Goal: Navigation & Orientation: Find specific page/section

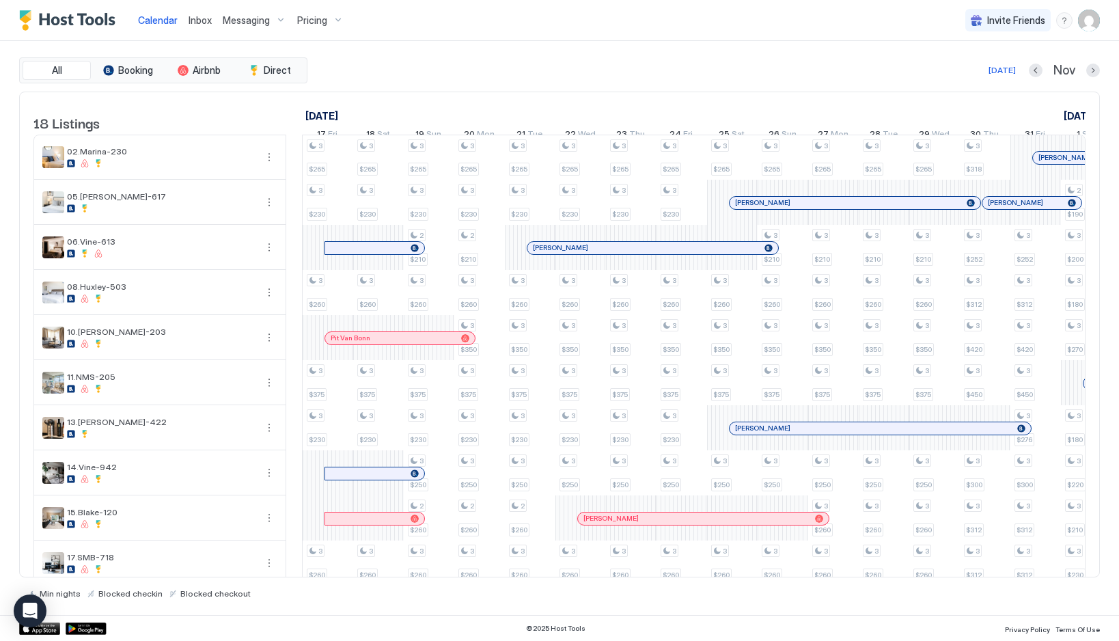
scroll to position [0, 818]
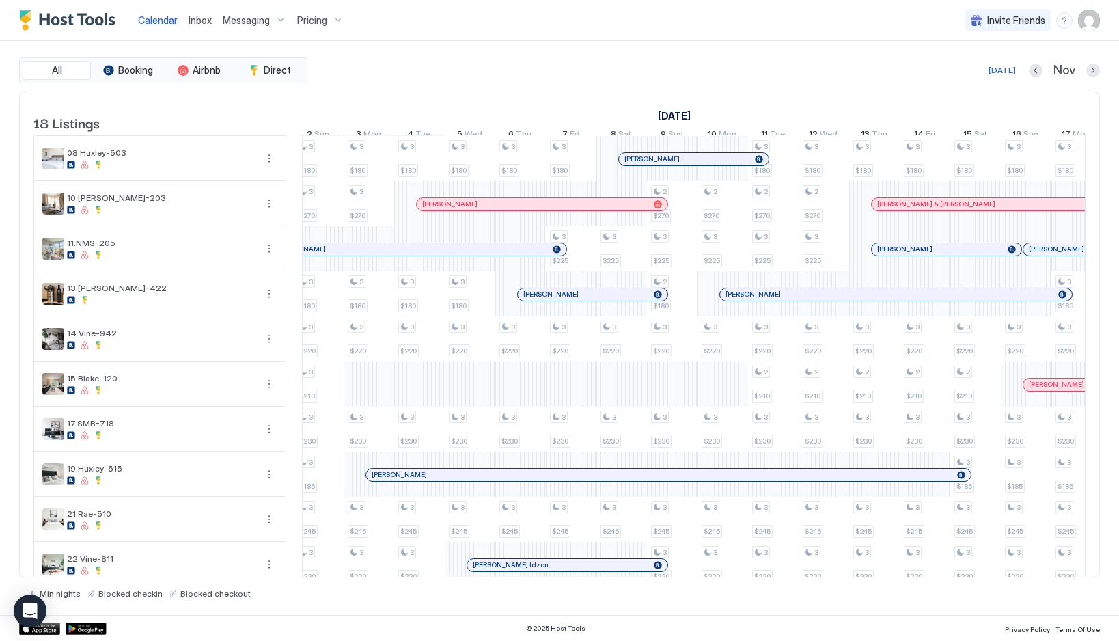
click at [190, 20] on span "Inbox" at bounding box center [200, 20] width 23 height 12
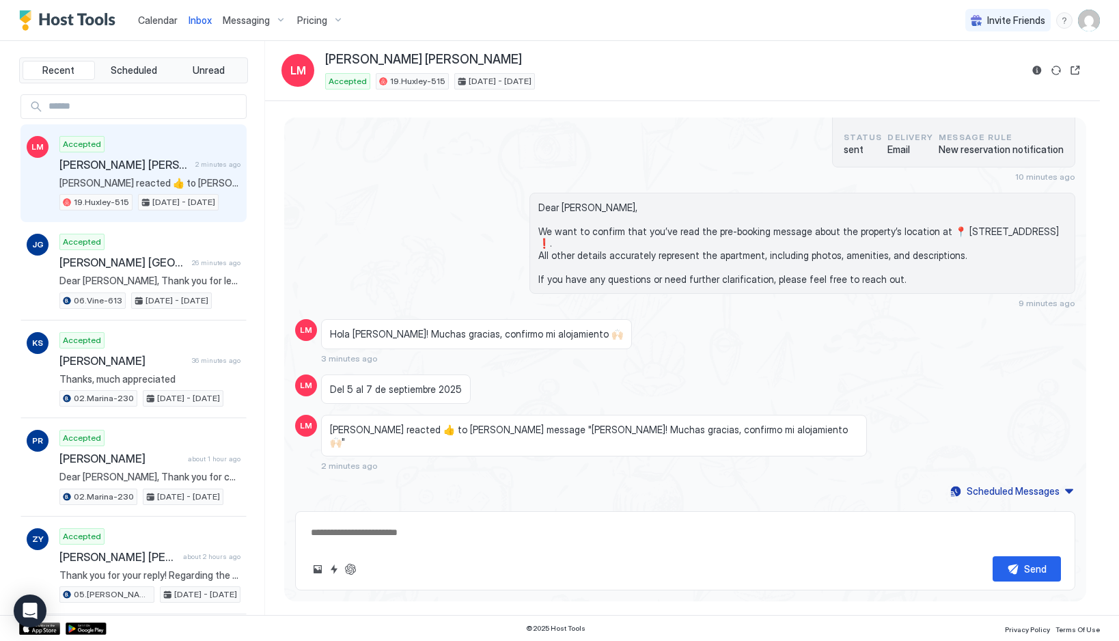
scroll to position [557, 0]
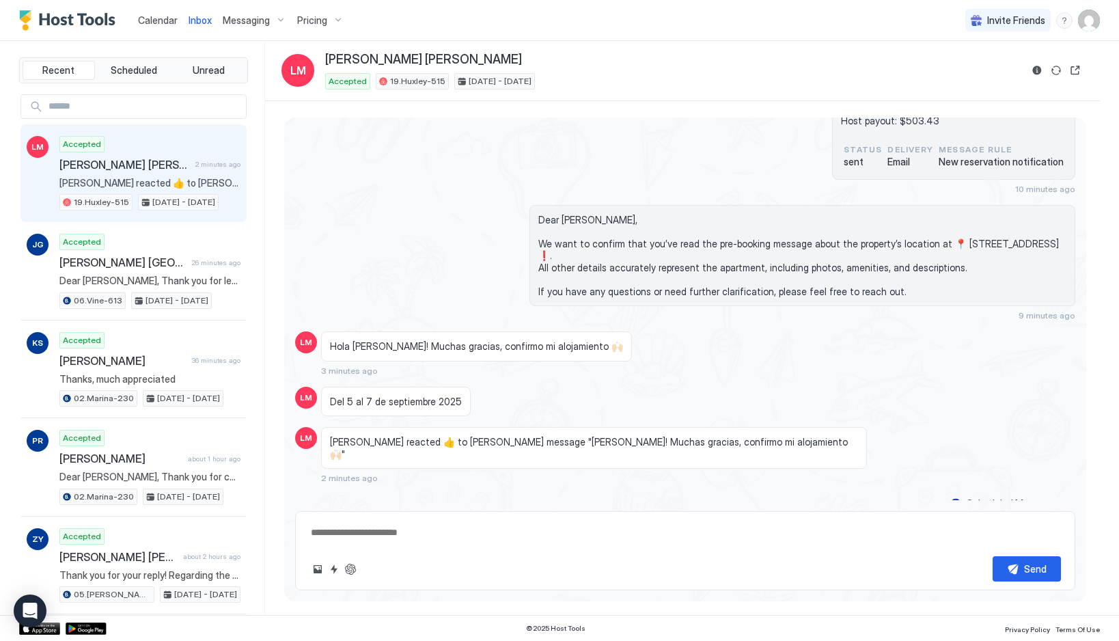
click at [138, 14] on span "Calendar" at bounding box center [158, 20] width 40 height 12
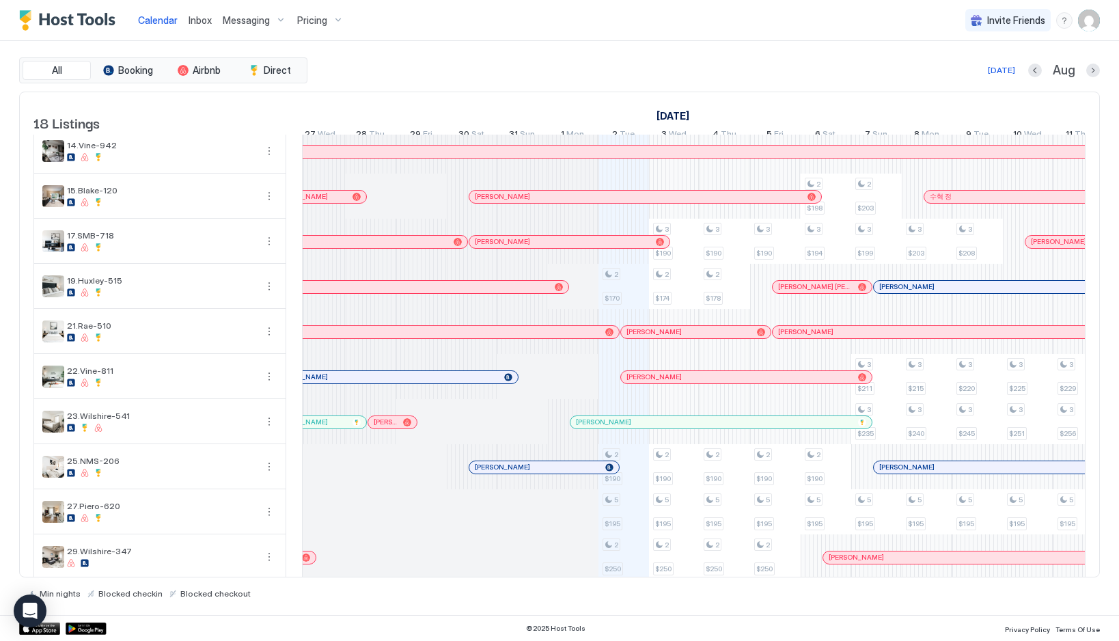
scroll to position [381, 0]
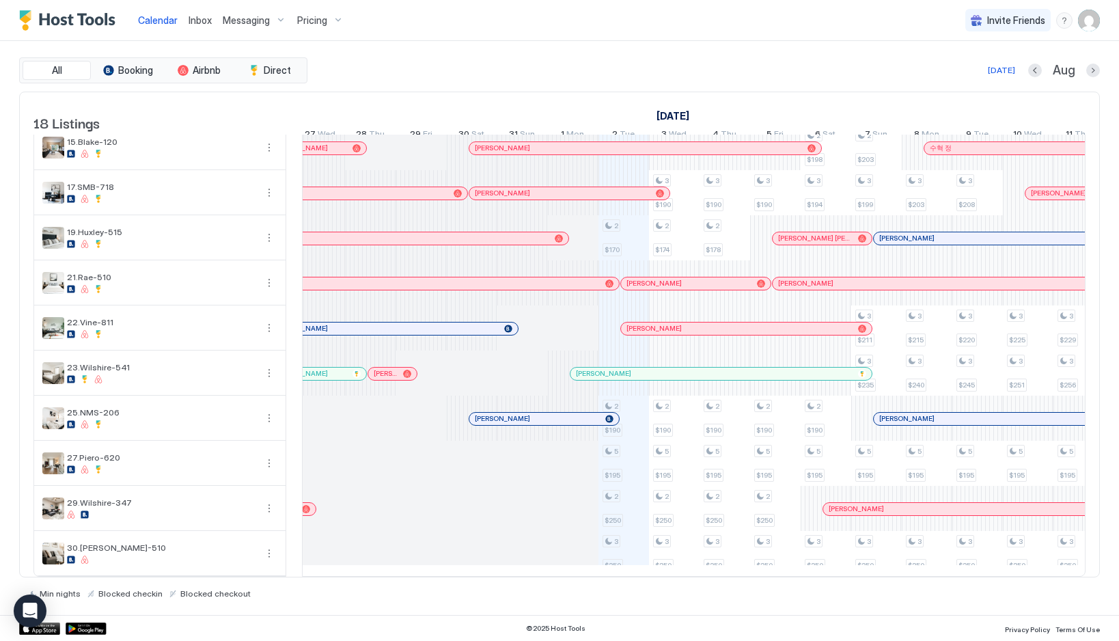
click at [193, 25] on span "Inbox" at bounding box center [200, 20] width 23 height 12
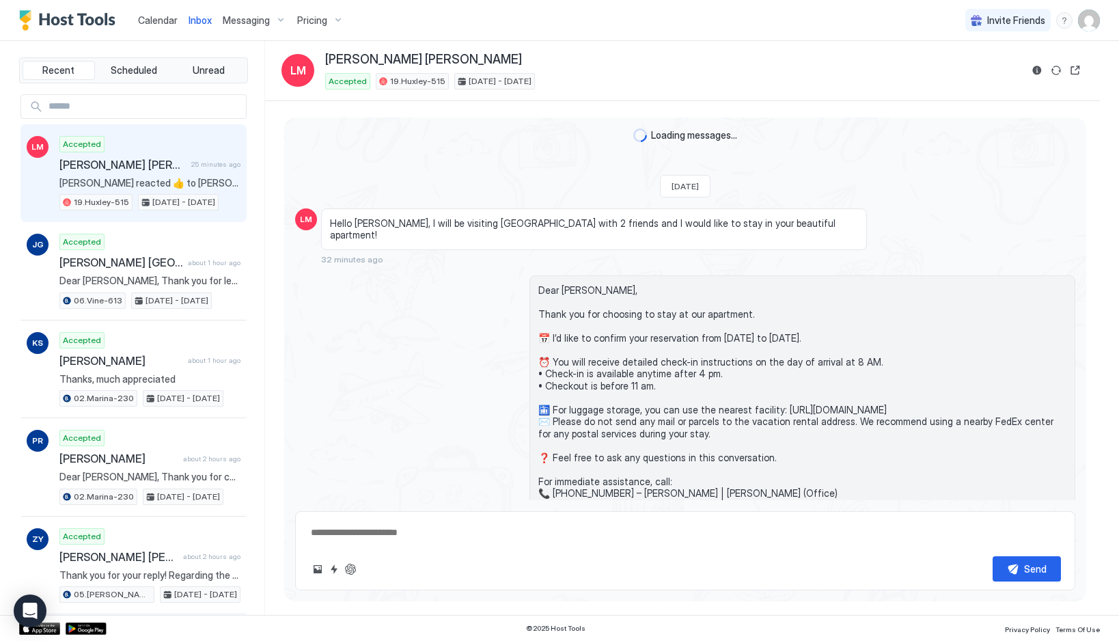
scroll to position [557, 0]
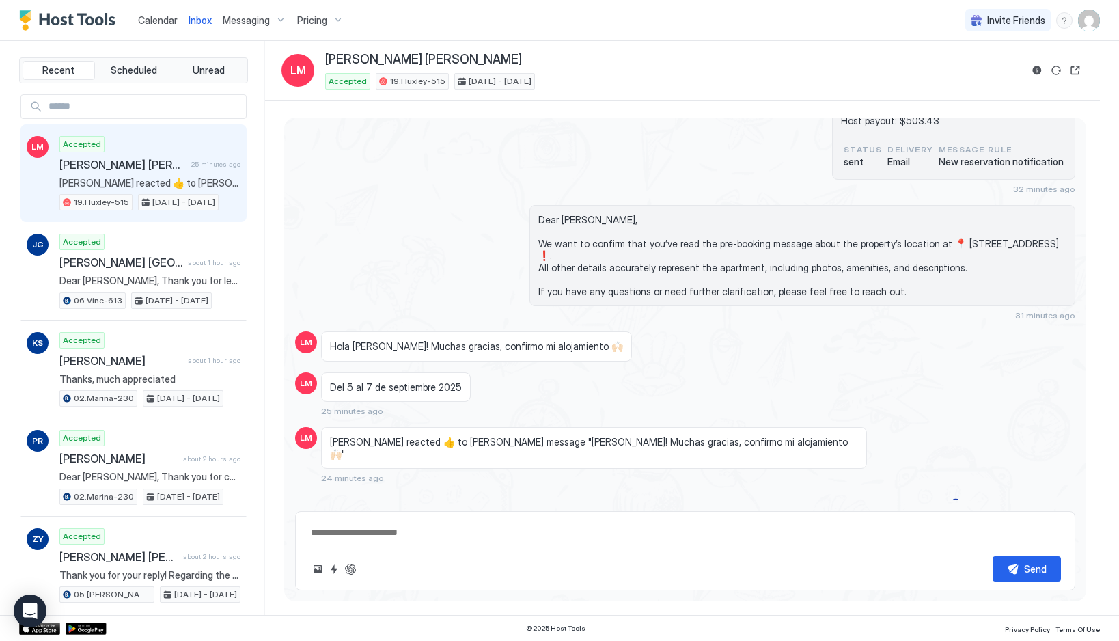
click at [156, 30] on div "Calendar" at bounding box center [158, 20] width 51 height 25
click at [153, 21] on span "Calendar" at bounding box center [158, 20] width 40 height 12
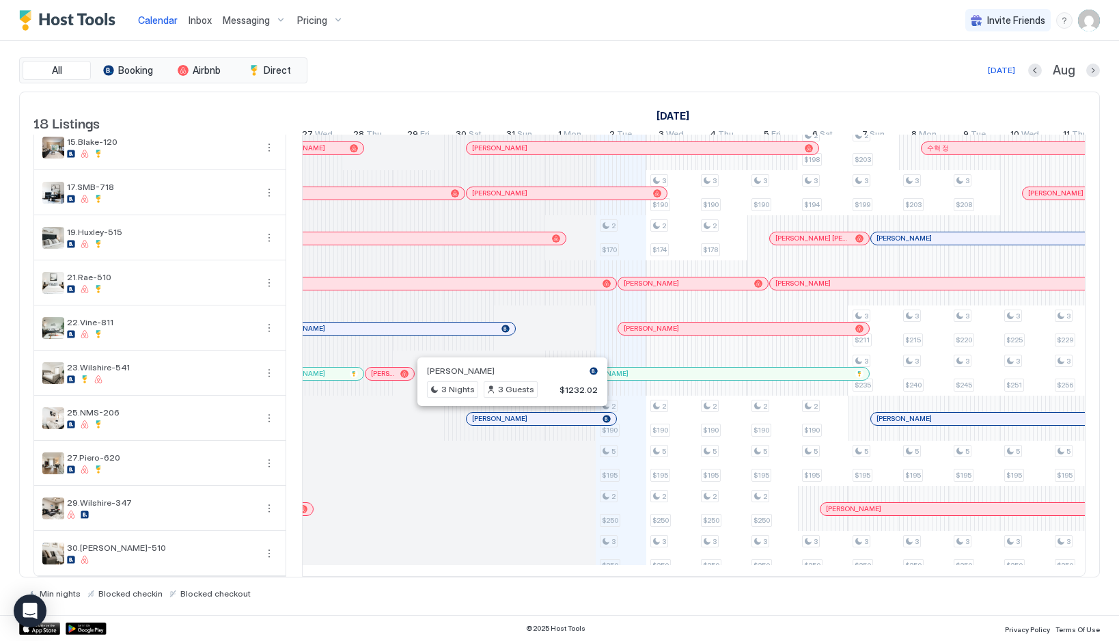
click at [507, 420] on div at bounding box center [506, 418] width 11 height 11
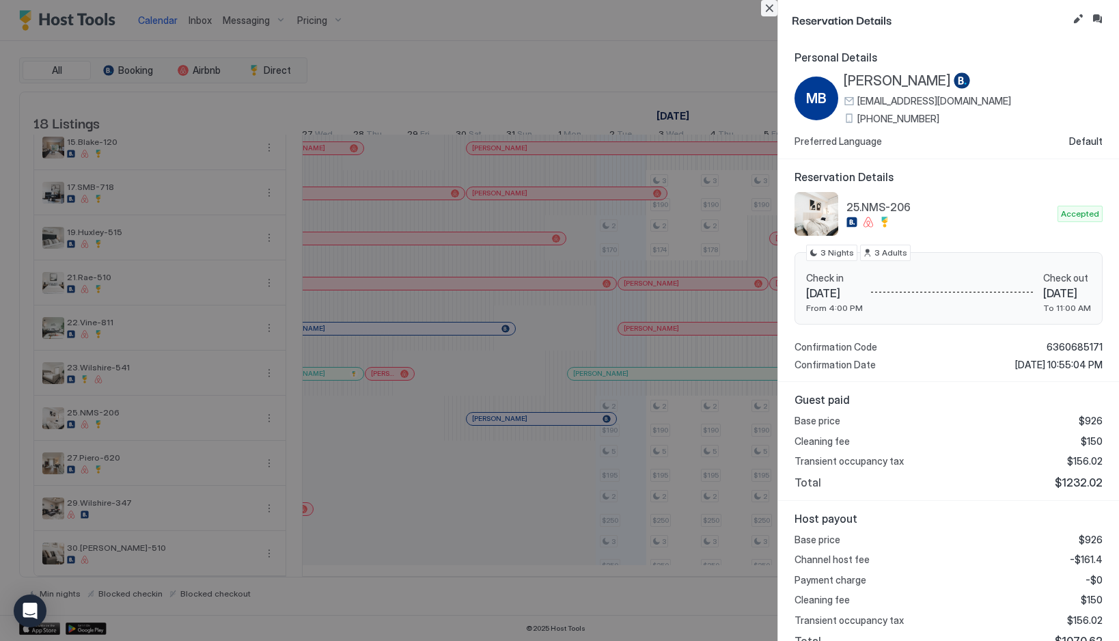
click at [765, 5] on button "Close" at bounding box center [769, 8] width 16 height 16
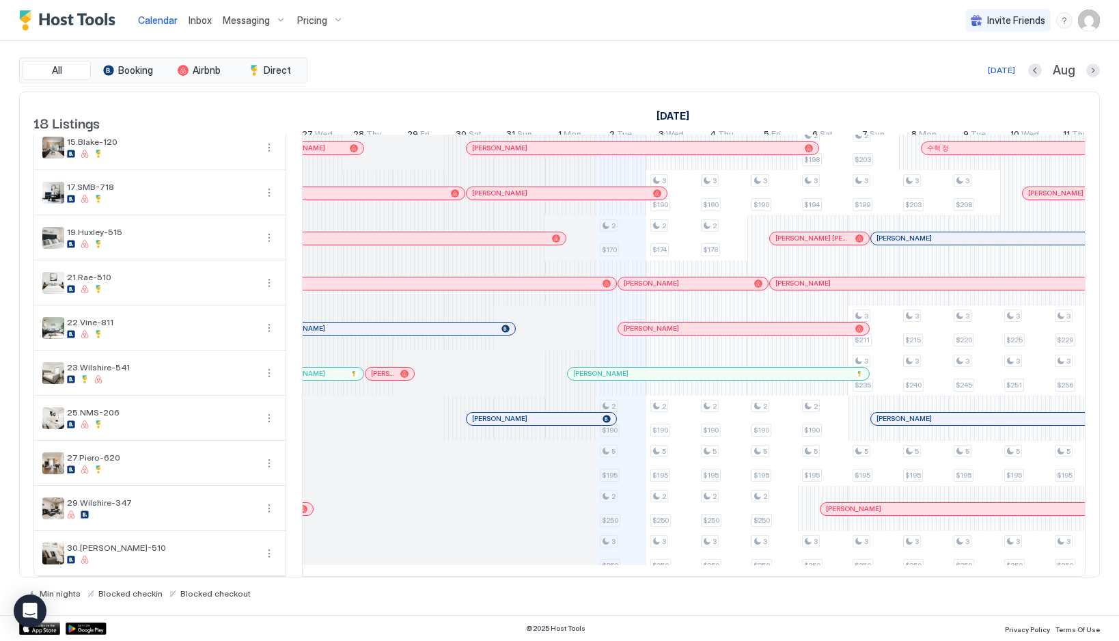
click at [212, 26] on div "Inbox" at bounding box center [200, 20] width 34 height 25
click at [195, 20] on span "Inbox" at bounding box center [200, 20] width 23 height 12
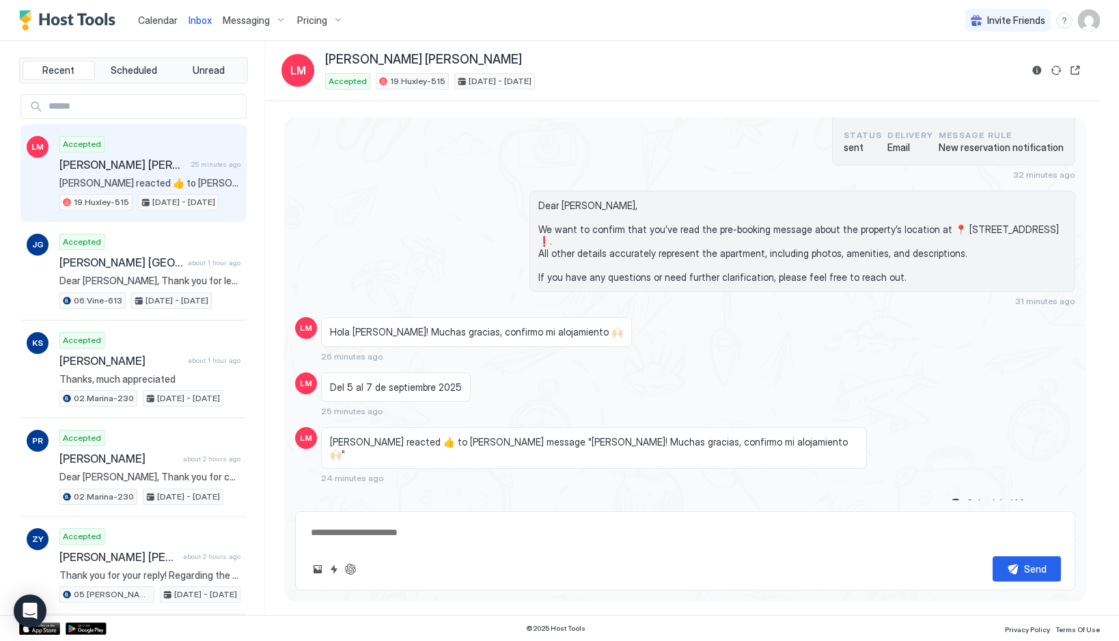
scroll to position [571, 0]
click at [169, 13] on link "Calendar" at bounding box center [158, 20] width 40 height 14
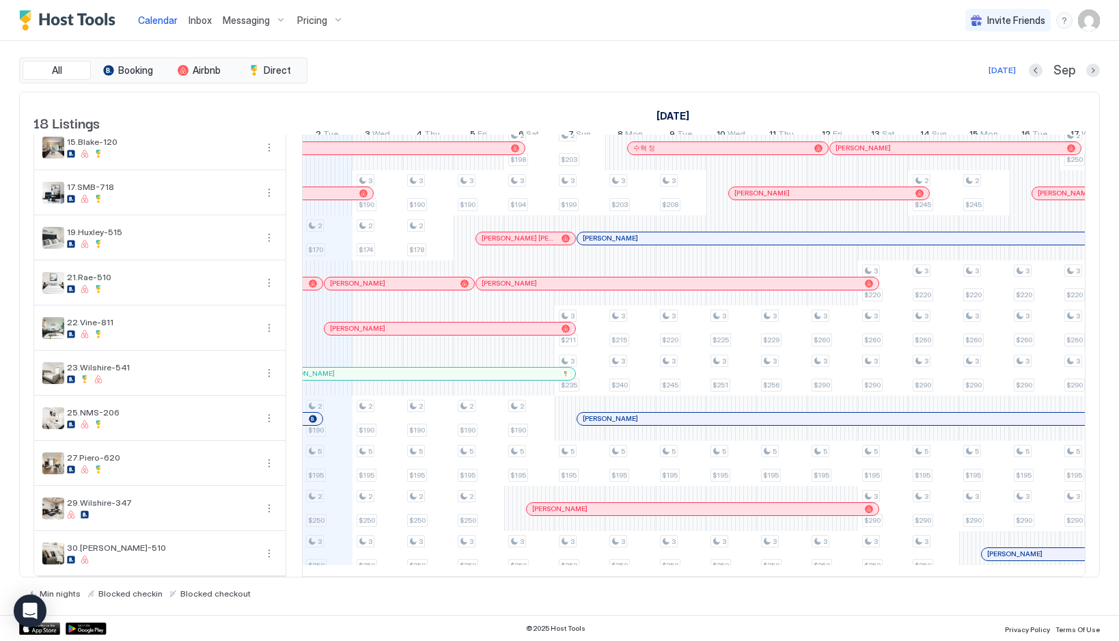
scroll to position [0, 854]
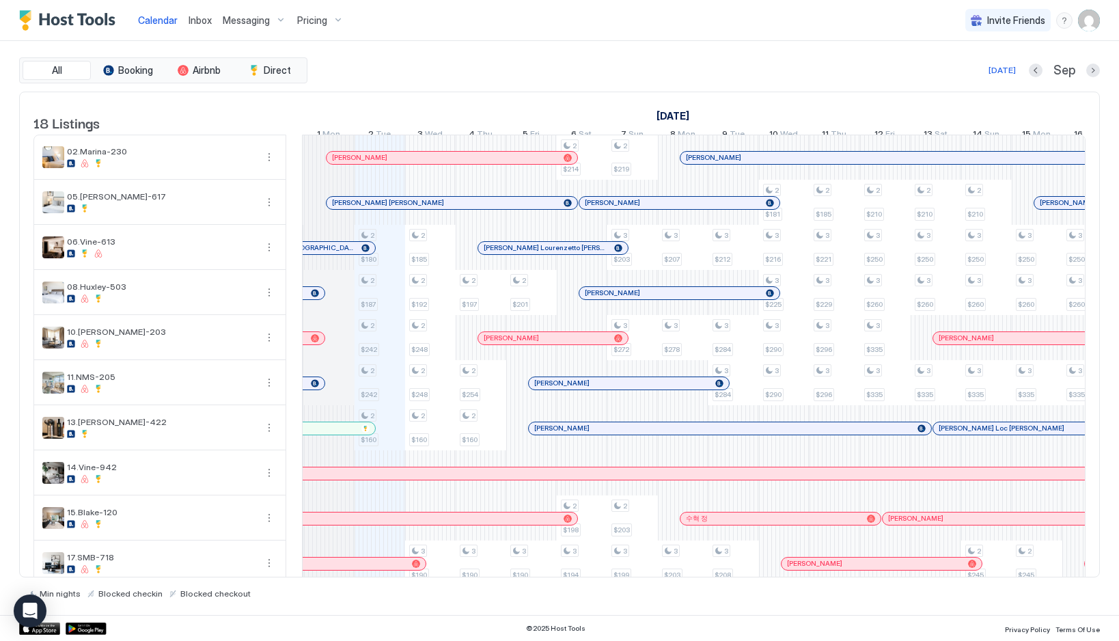
click at [204, 26] on link "Inbox" at bounding box center [200, 20] width 23 height 14
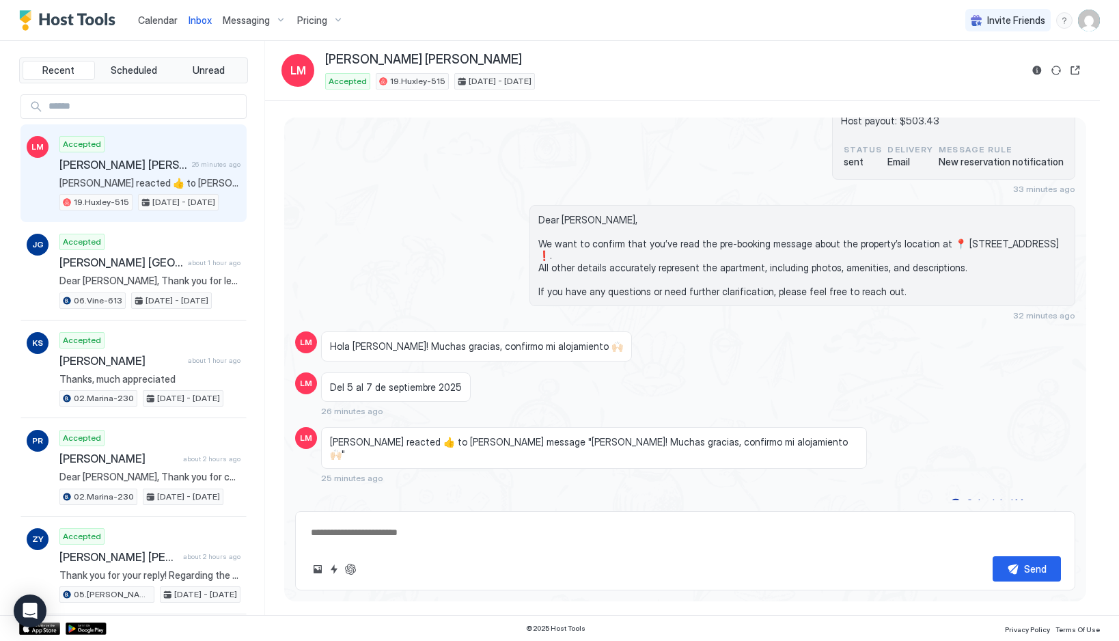
click at [140, 27] on link "Calendar" at bounding box center [158, 20] width 40 height 14
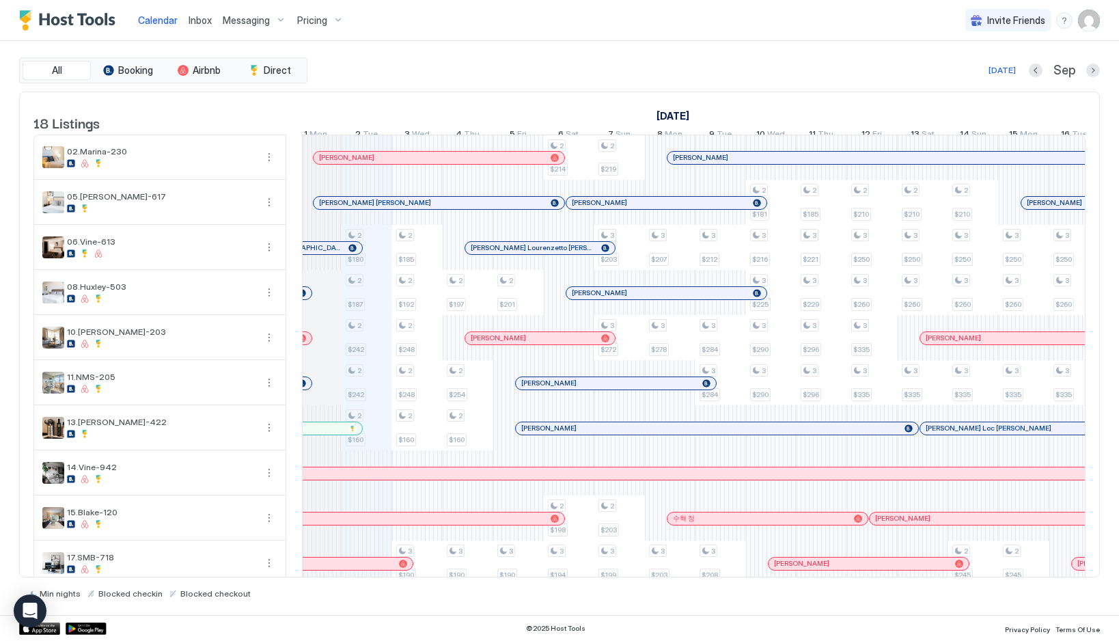
click at [360, 208] on div at bounding box center [359, 202] width 11 height 11
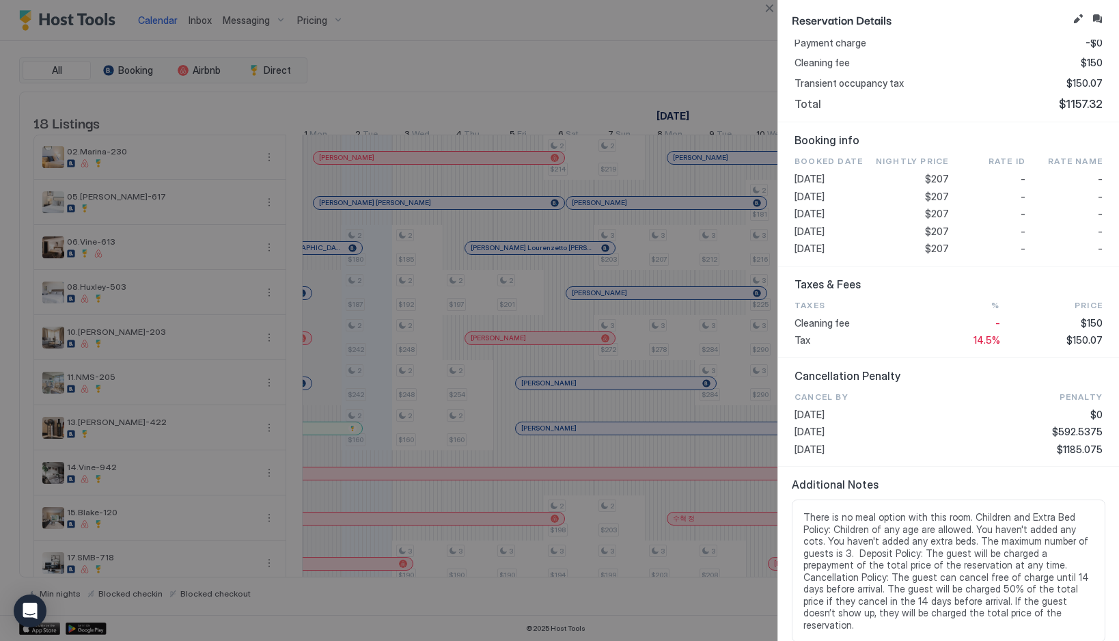
click at [993, 339] on span "14.5%" at bounding box center [986, 340] width 27 height 12
click at [770, 15] on button "Close" at bounding box center [769, 8] width 16 height 16
